Goal: Task Accomplishment & Management: Complete application form

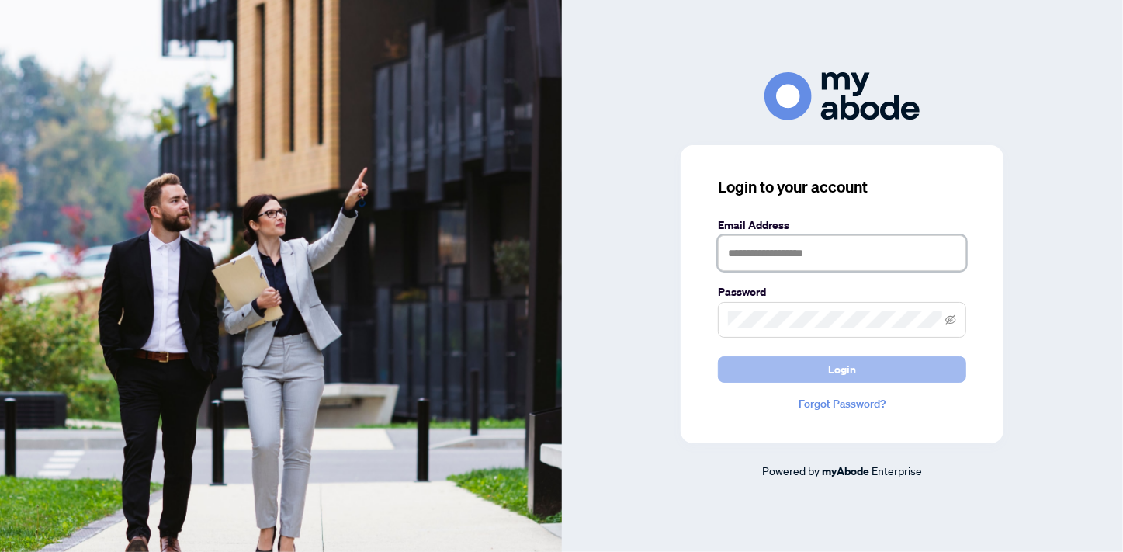
type input "**********"
click at [766, 374] on button "Login" at bounding box center [842, 369] width 248 height 26
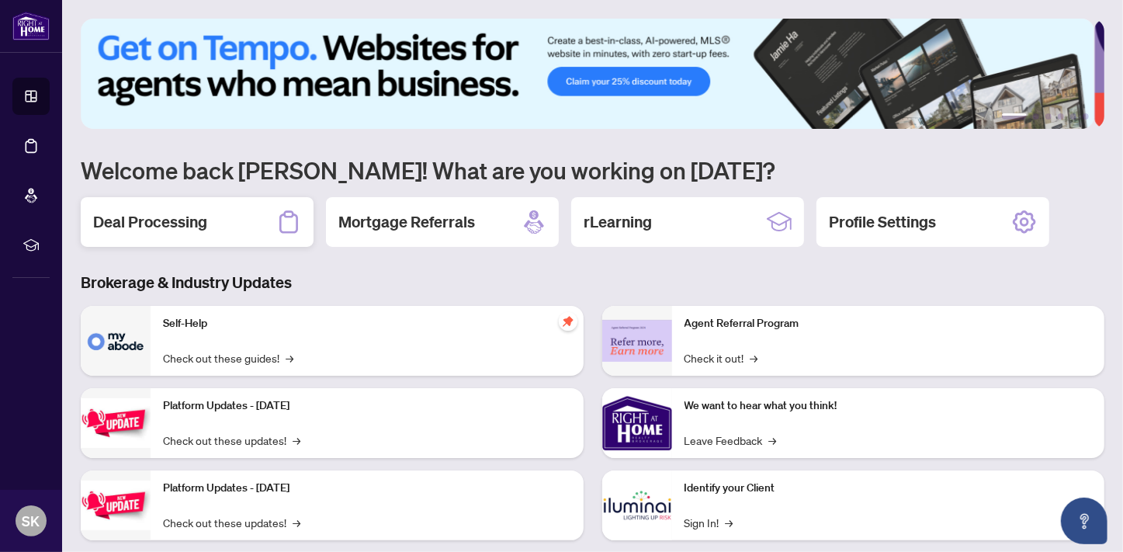
click at [199, 230] on h2 "Deal Processing" at bounding box center [150, 222] width 114 height 22
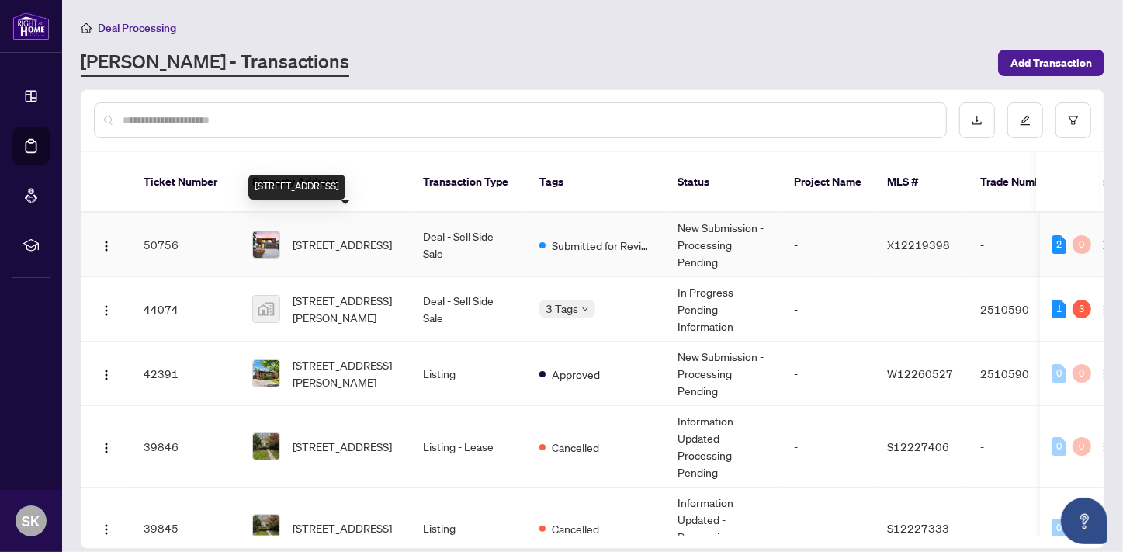
click at [321, 236] on span "[STREET_ADDRESS]" at bounding box center [342, 244] width 99 height 17
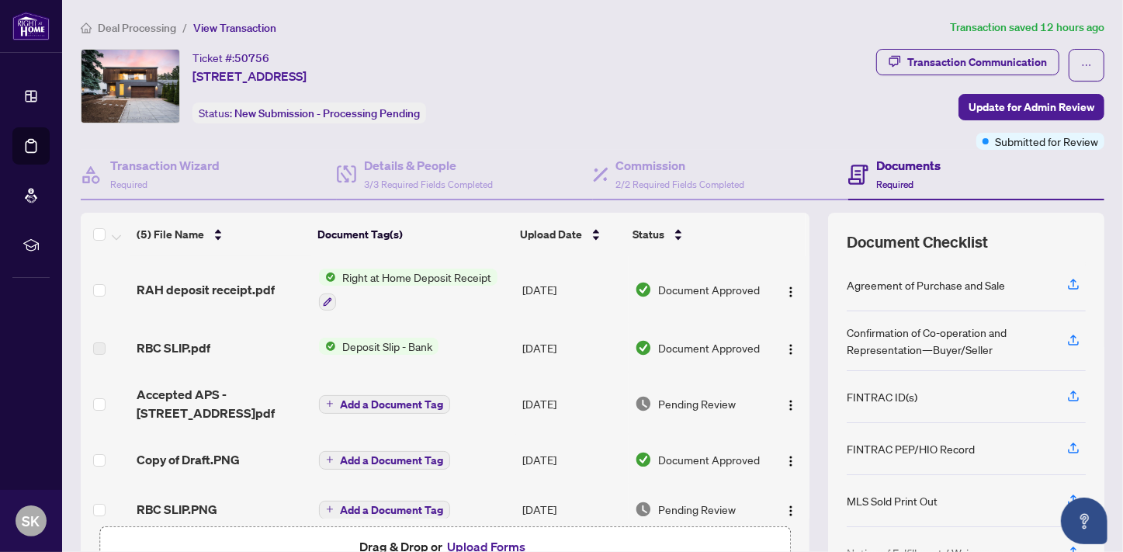
drag, startPoint x: 458, startPoint y: 335, endPoint x: 436, endPoint y: 310, distance: 33.0
click at [436, 310] on tbody "RAH deposit receipt.pdf Right at Home Deposit Receipt [DATE] Document Approved …" at bounding box center [445, 395] width 729 height 278
click at [241, 287] on span "RAH deposit receipt.pdf" at bounding box center [206, 289] width 138 height 19
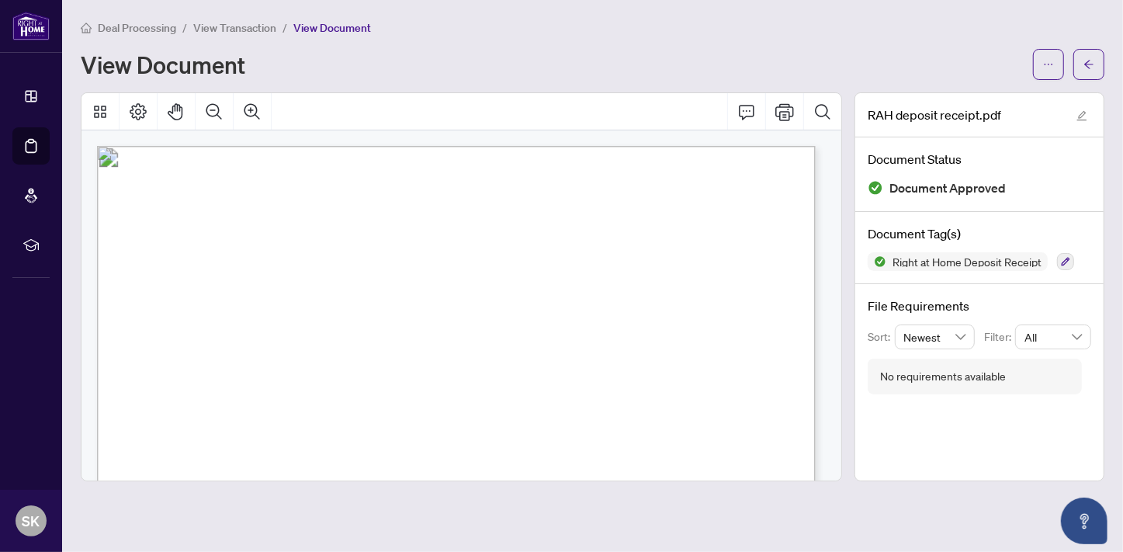
drag, startPoint x: 947, startPoint y: 244, endPoint x: 955, endPoint y: 273, distance: 30.5
click at [955, 273] on div "Document Tag(s) Right at Home Deposit Receipt" at bounding box center [979, 248] width 248 height 72
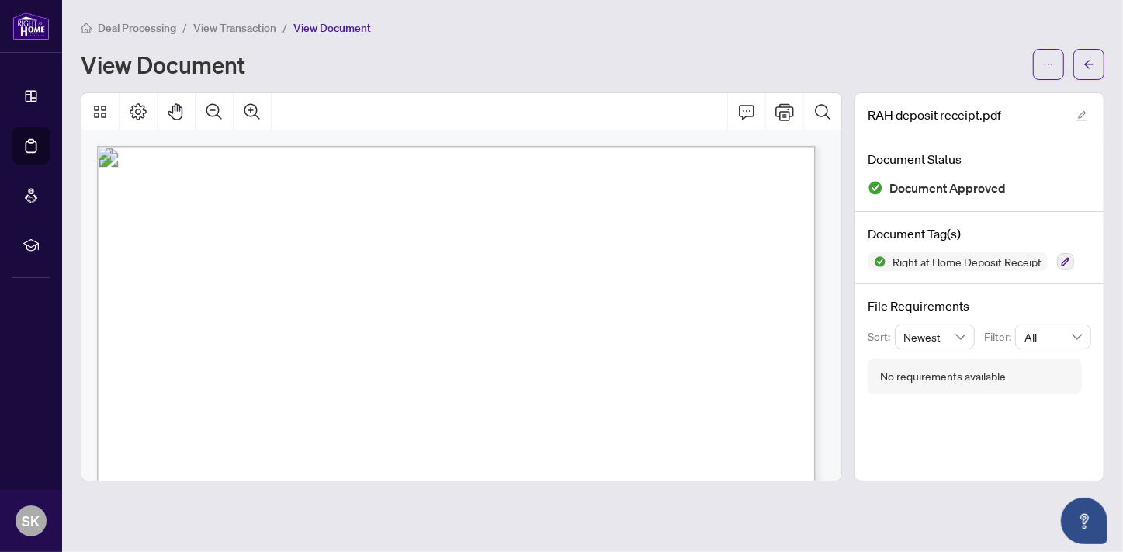
drag, startPoint x: 707, startPoint y: 344, endPoint x: 497, endPoint y: 248, distance: 231.0
click at [101, 114] on icon "Thumbnails" at bounding box center [100, 111] width 19 height 19
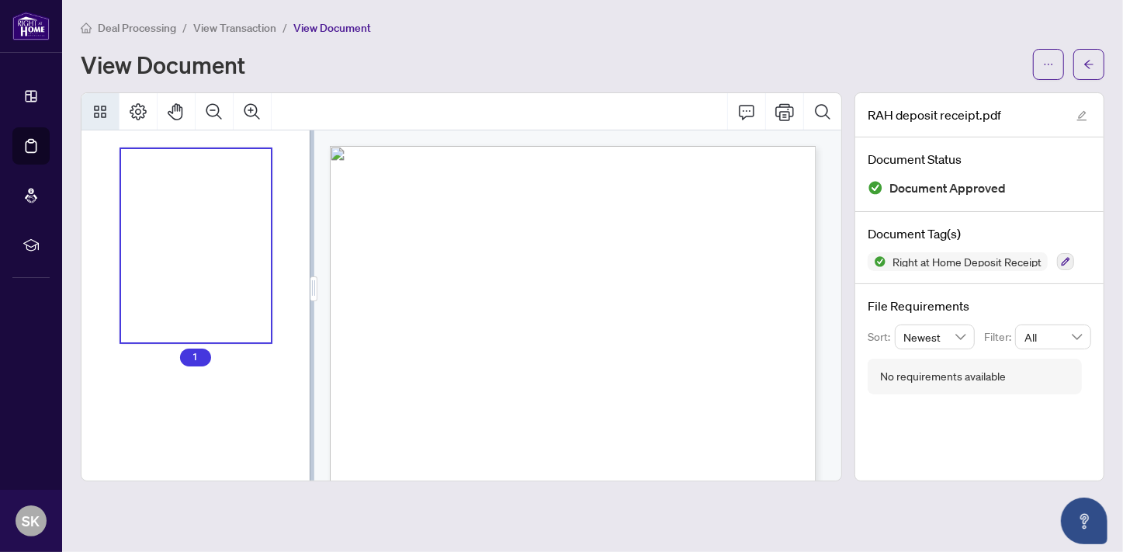
click at [101, 112] on icon "Thumbnails" at bounding box center [100, 112] width 12 height 12
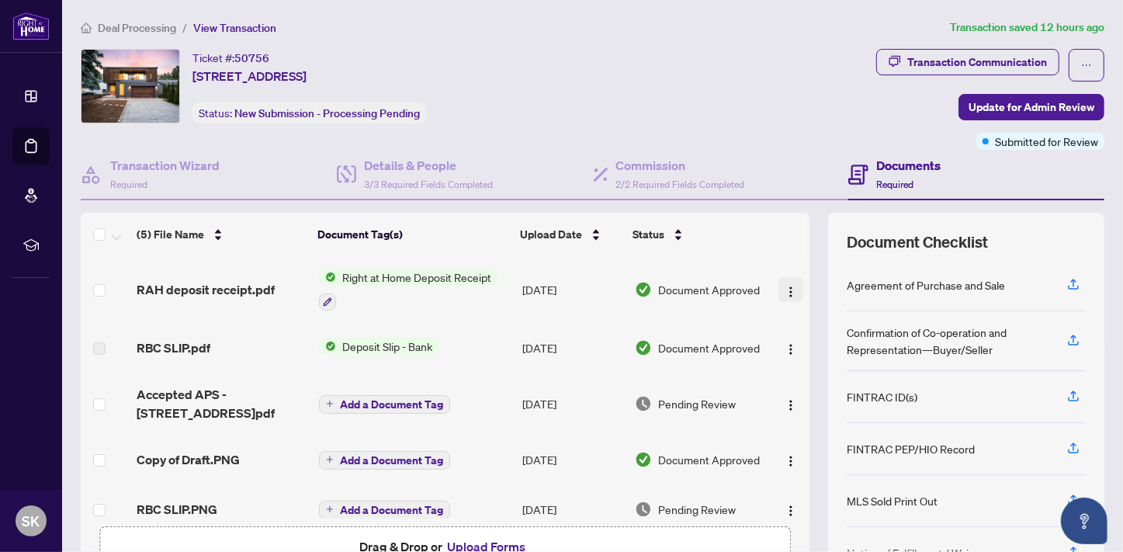
click at [785, 289] on img "button" at bounding box center [791, 292] width 12 height 12
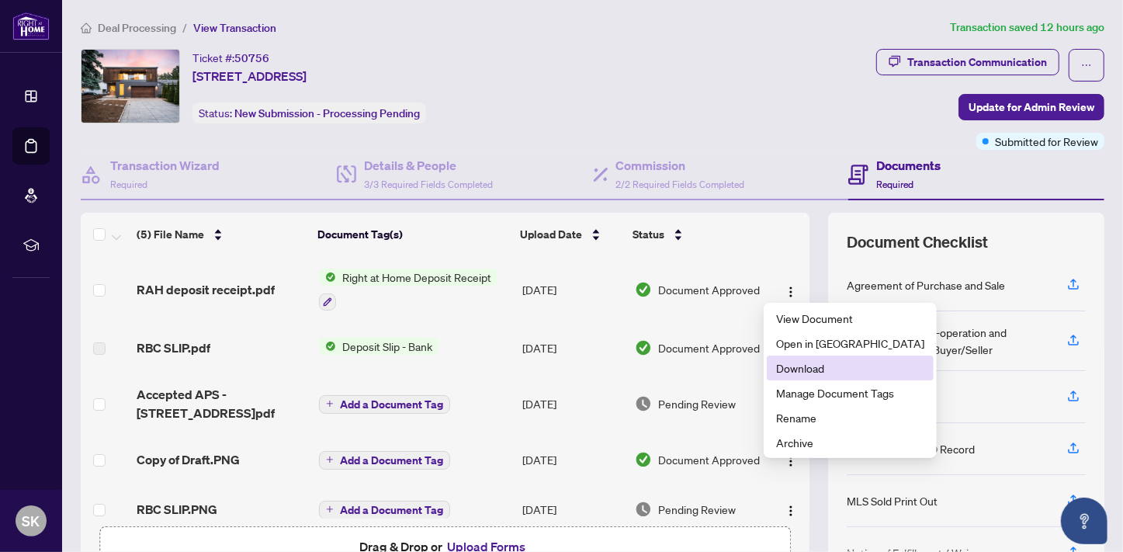
click at [793, 365] on span "Download" at bounding box center [850, 367] width 148 height 17
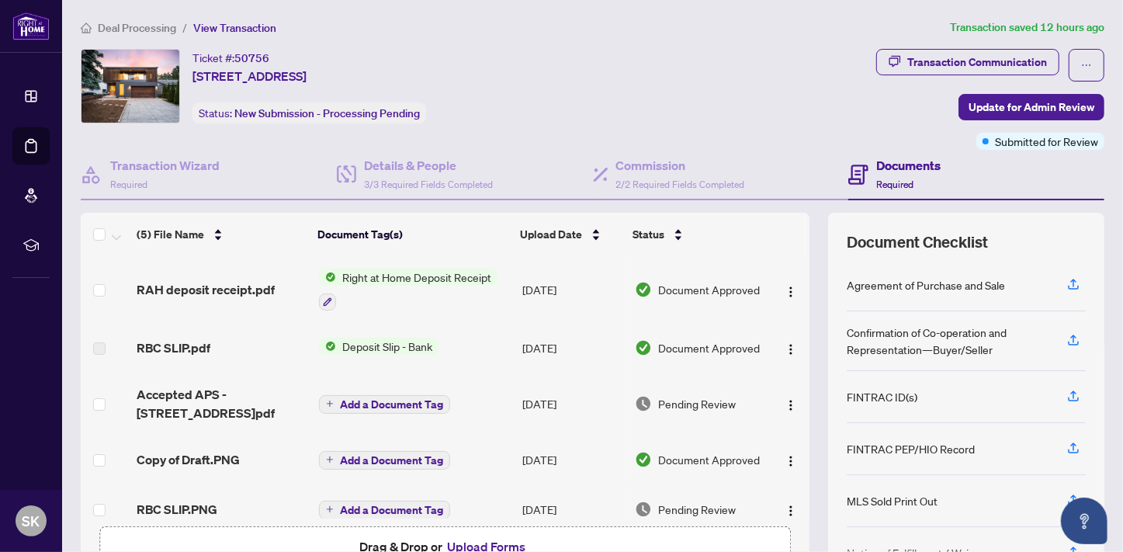
click at [737, 108] on div "Ticket #: 50756 [STREET_ADDRESS] Status: New Submission - Processing Pending" at bounding box center [475, 86] width 789 height 75
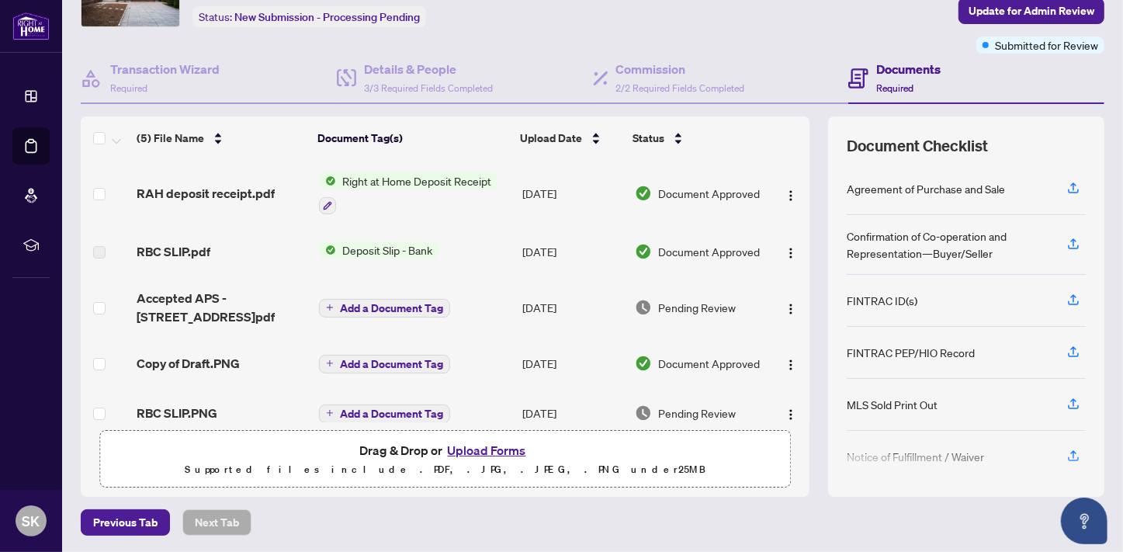
scroll to position [17, 0]
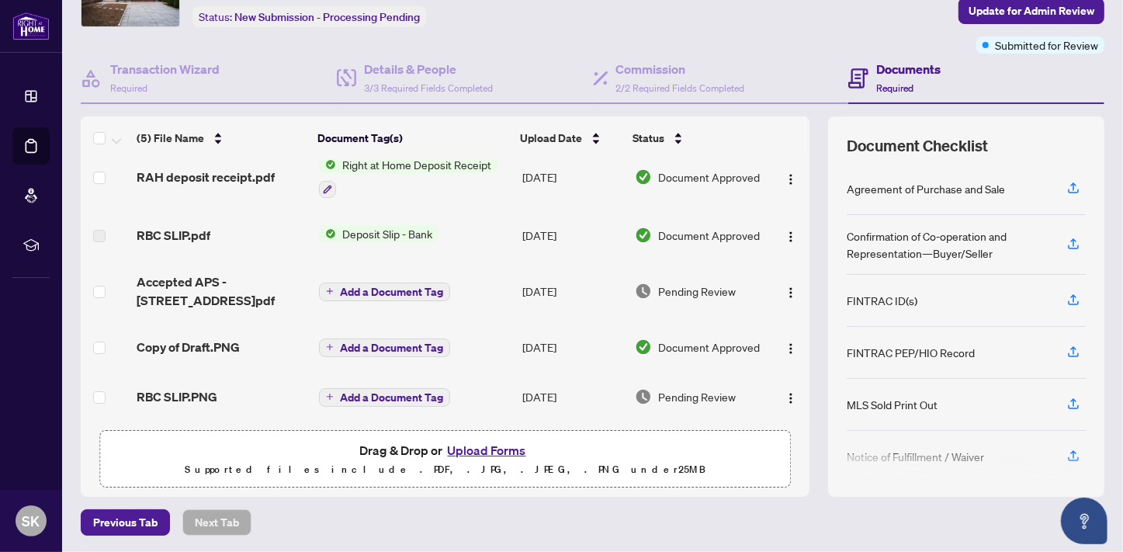
click at [489, 449] on button "Upload Forms" at bounding box center [487, 450] width 88 height 20
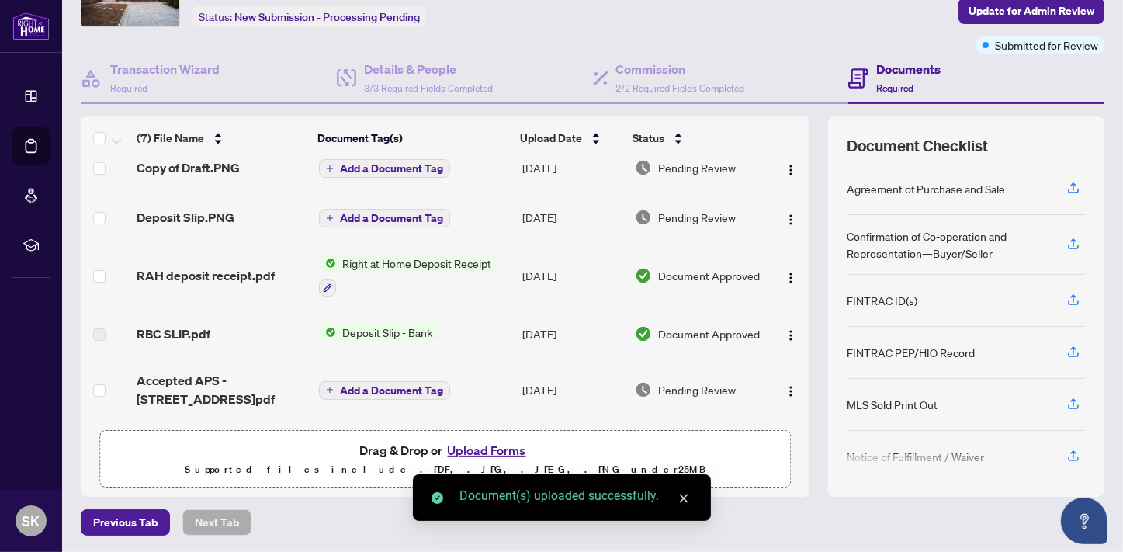
click at [688, 496] on icon "close" at bounding box center [683, 498] width 11 height 11
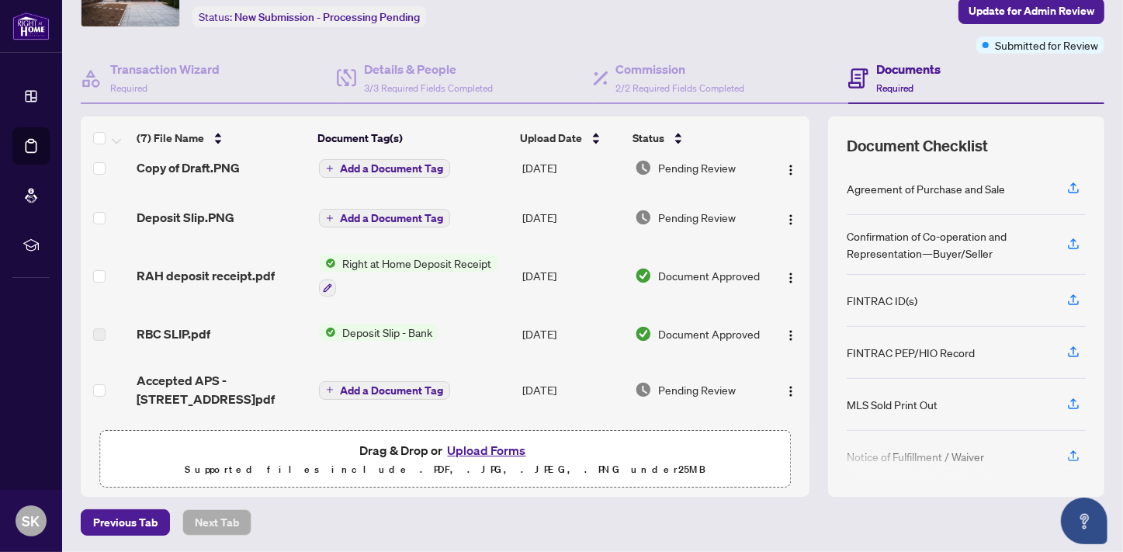
click at [806, 324] on div "(7) File Name Document Tag(s) Upload Date Status Copy of Draft.PNG Add a Docume…" at bounding box center [593, 306] width 1024 height 380
click at [702, 519] on div "Previous Tab Next Tab" at bounding box center [593, 522] width 1024 height 26
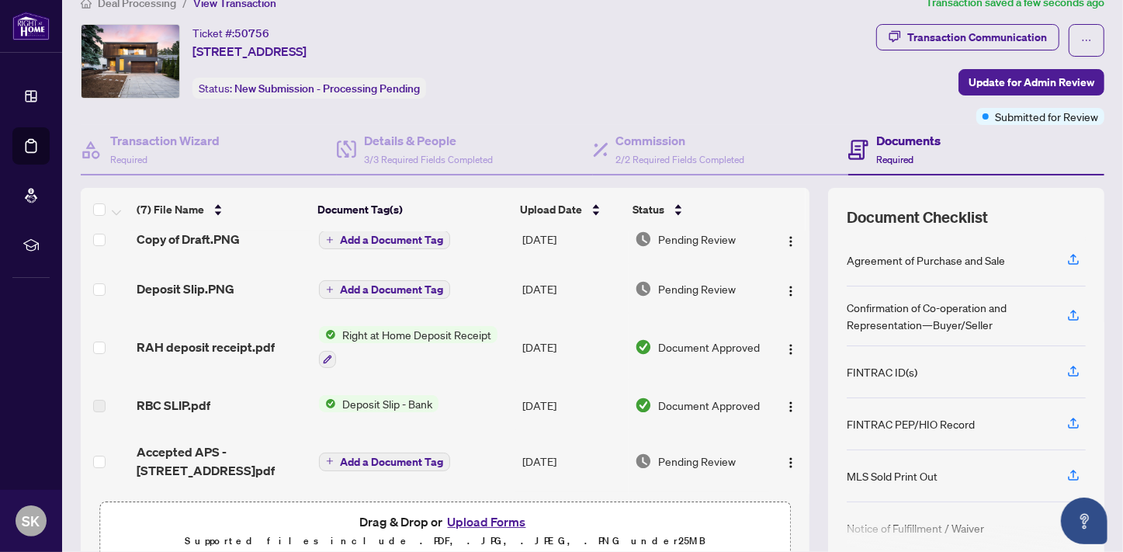
scroll to position [0, 0]
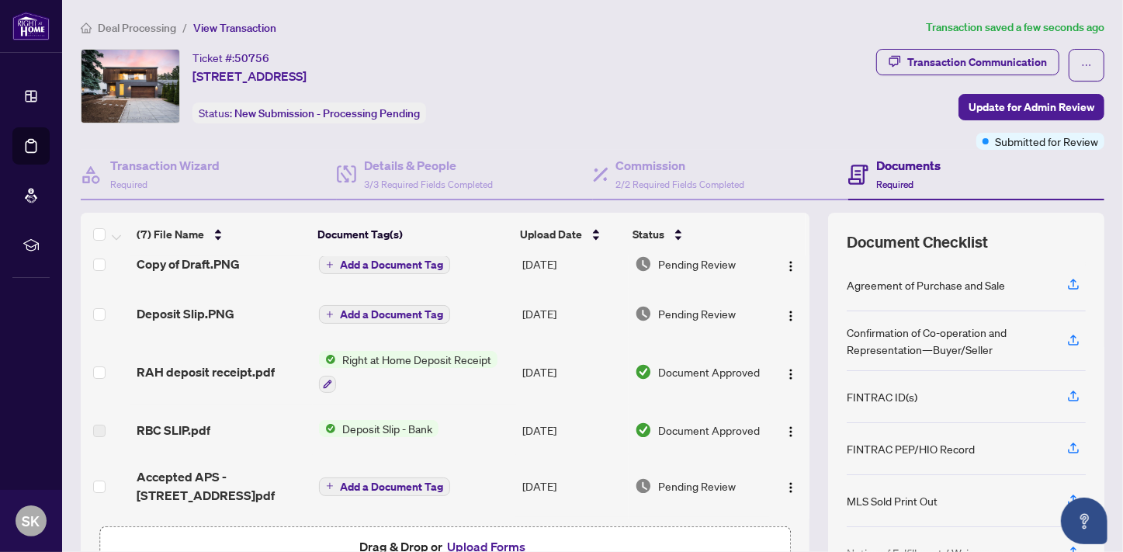
click at [1048, 151] on div "Documents Required" at bounding box center [976, 175] width 256 height 50
click at [1040, 101] on span "Update for Admin Review" at bounding box center [1032, 107] width 126 height 25
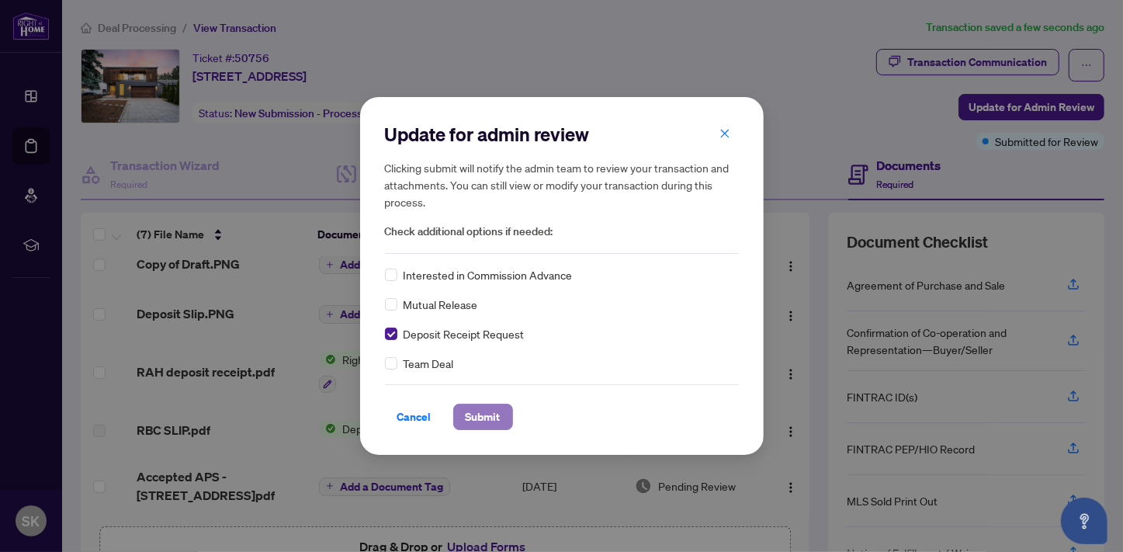
click at [481, 409] on span "Submit" at bounding box center [483, 416] width 35 height 25
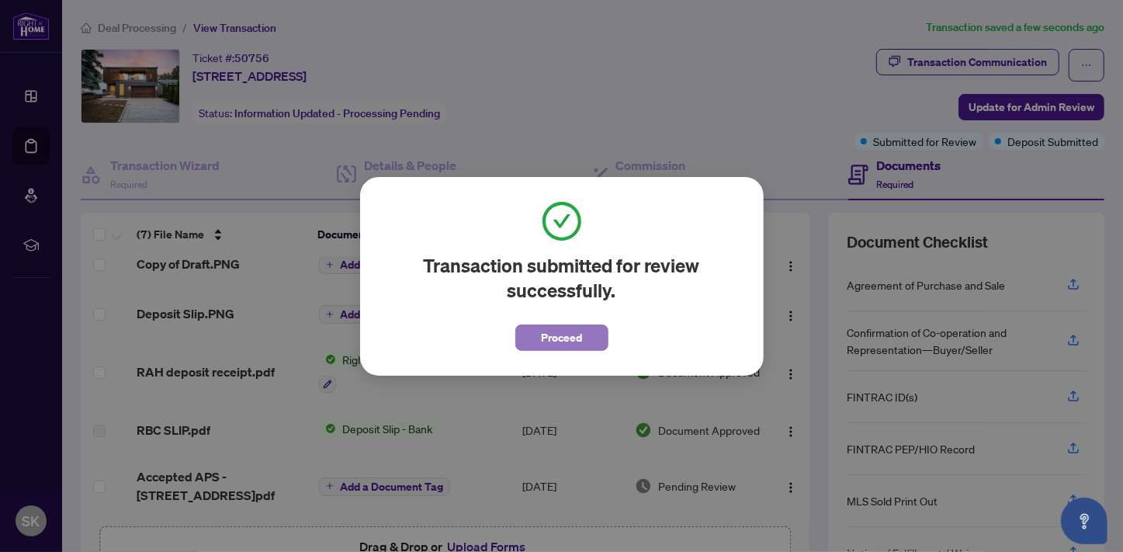
click at [560, 335] on span "Proceed" at bounding box center [561, 337] width 41 height 25
